Goal: Find specific page/section: Find specific page/section

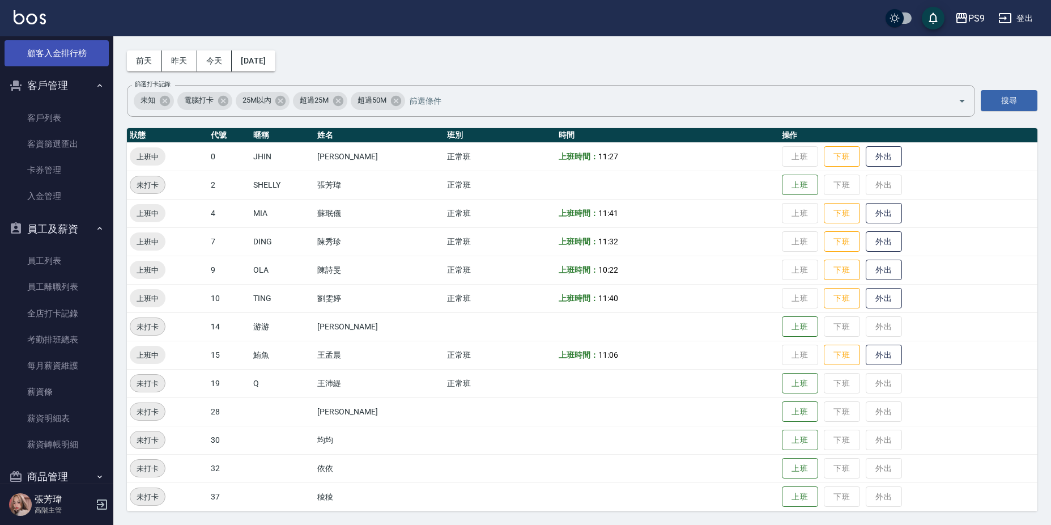
scroll to position [1400, 0]
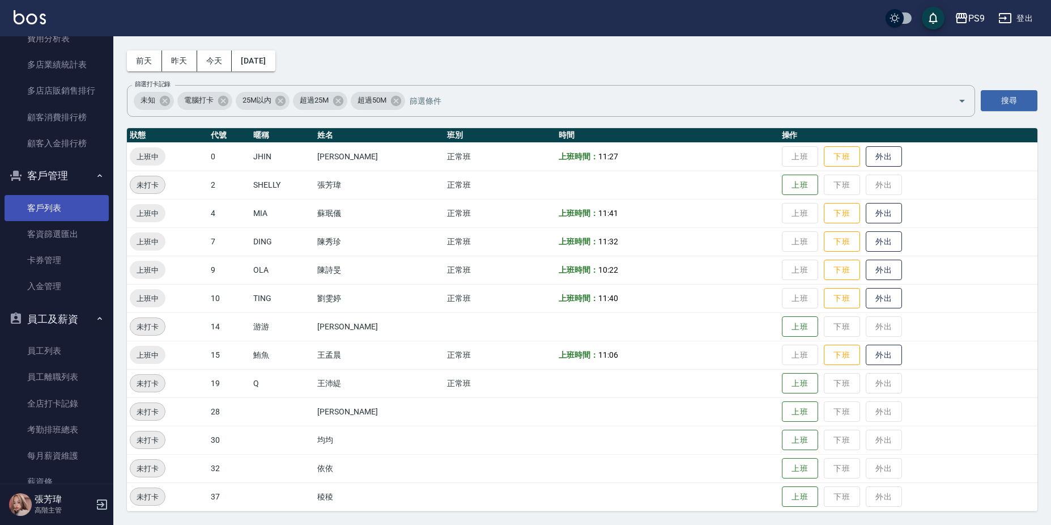
click at [50, 214] on link "客戶列表" at bounding box center [57, 208] width 104 height 26
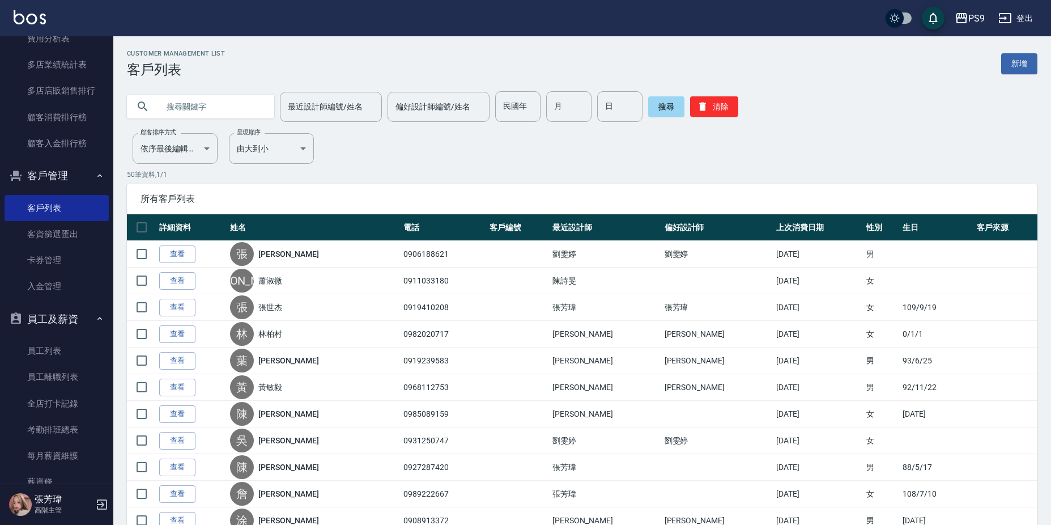
click at [226, 113] on input "text" at bounding box center [212, 106] width 106 height 31
type input "廖"
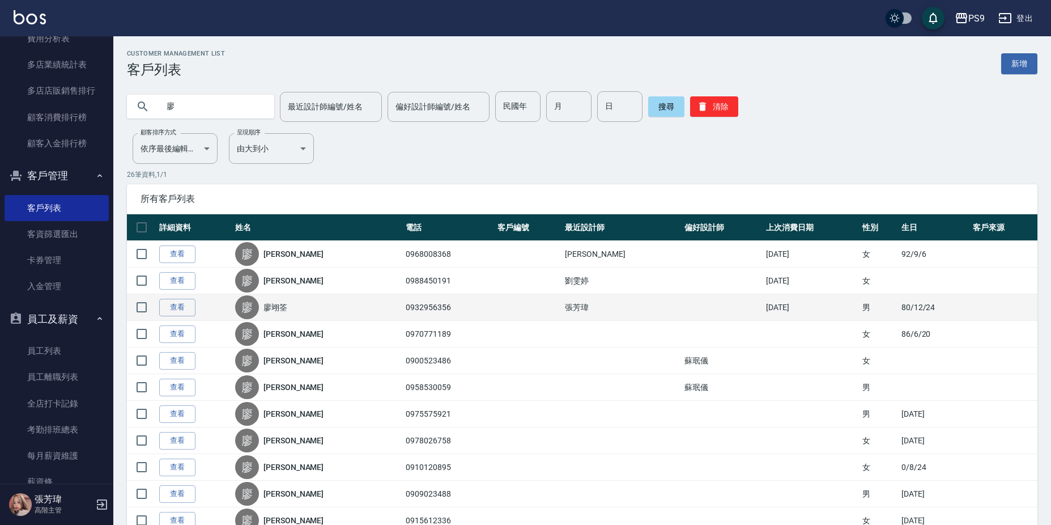
click at [287, 306] on link "廖翊筌" at bounding box center [275, 306] width 24 height 11
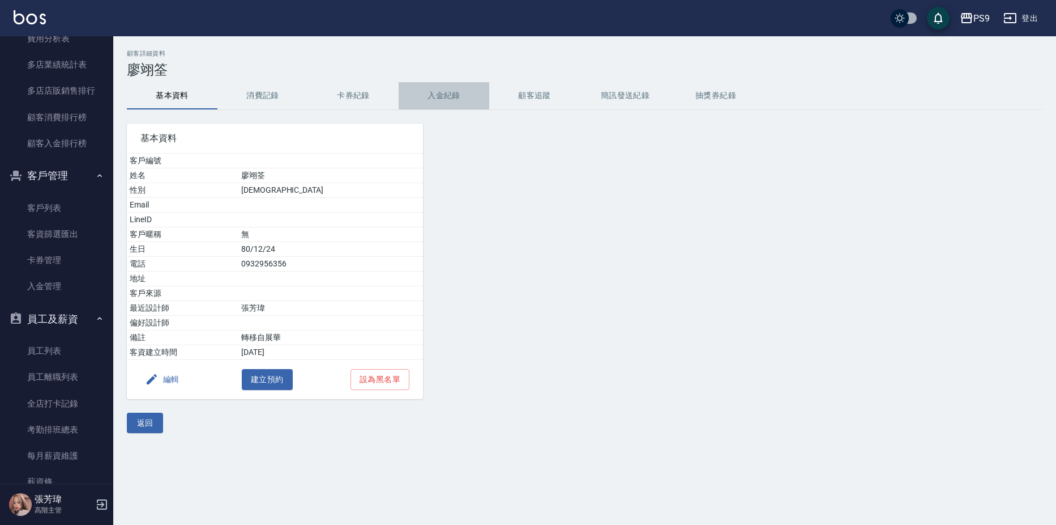
drag, startPoint x: 438, startPoint y: 104, endPoint x: 433, endPoint y: 96, distance: 9.7
click at [436, 97] on button "入金紀錄" at bounding box center [444, 95] width 91 height 27
